Goal: Task Accomplishment & Management: Manage account settings

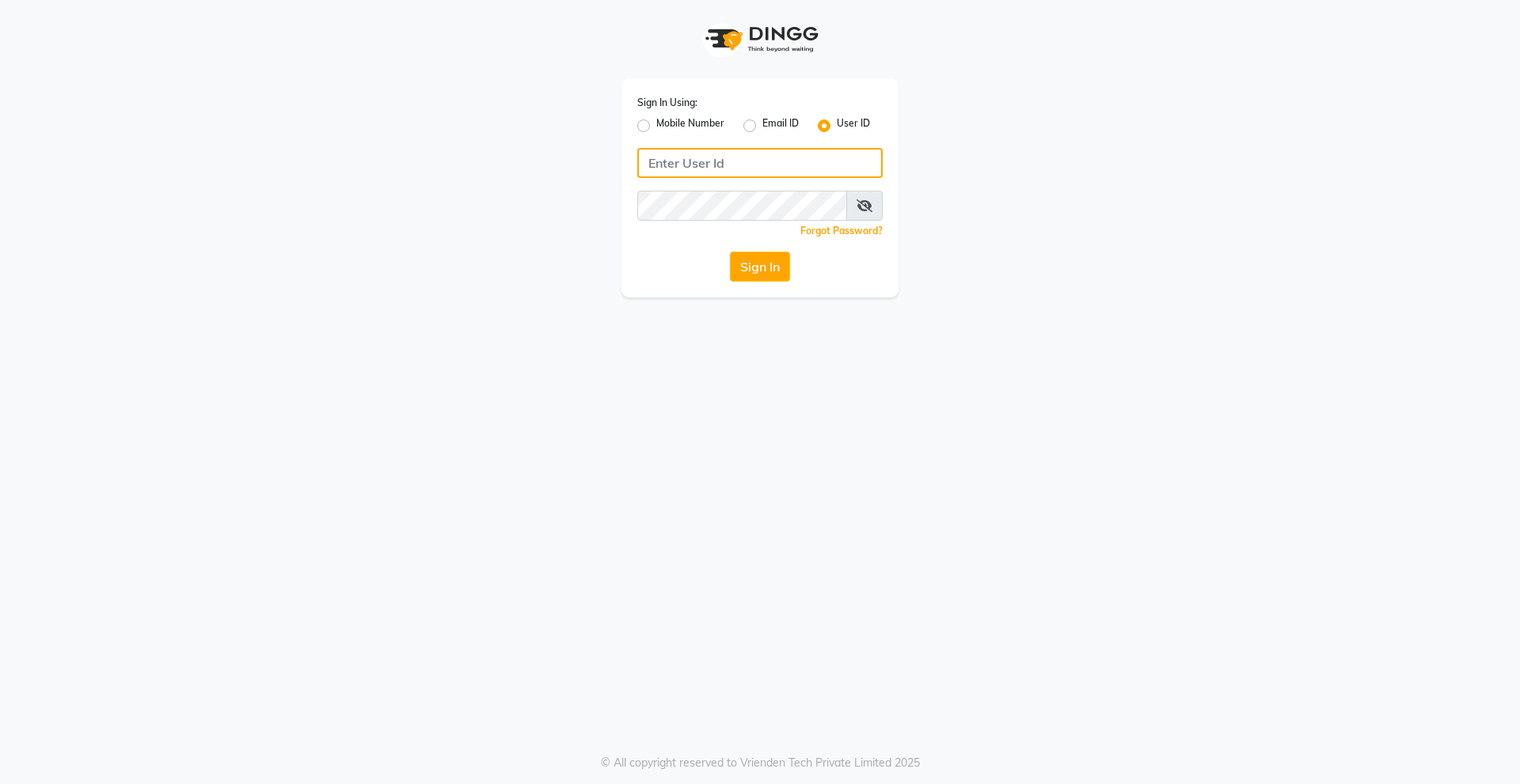
type input "derma@123"
click at [745, 287] on div "Sign In Using: Mobile Number Email ID User ID derma@123 Remember me Forgot Pass…" at bounding box center [760, 187] width 277 height 219
click at [751, 273] on button "Sign In" at bounding box center [760, 267] width 60 height 30
